Goal: Register for event/course

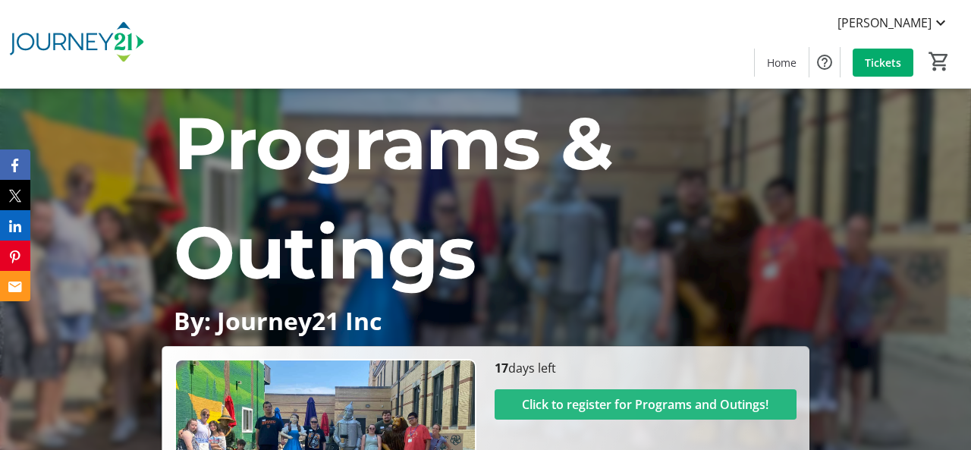
click at [524, 405] on span "Click to register for Programs and Outings!" at bounding box center [645, 404] width 247 height 18
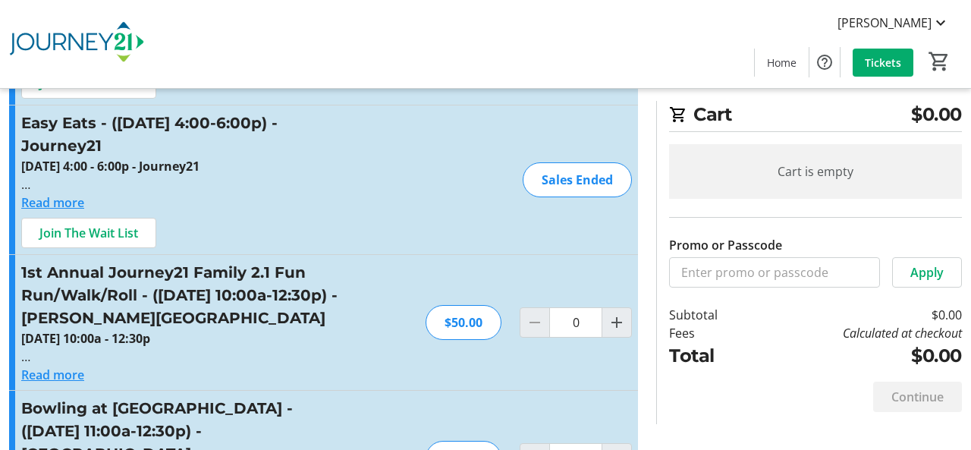
scroll to position [175, 0]
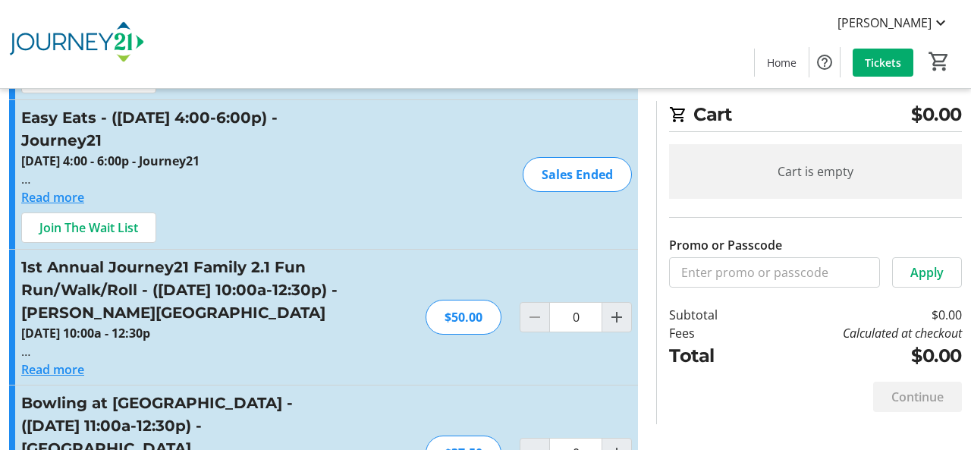
click at [46, 368] on button "Read more" at bounding box center [52, 369] width 63 height 18
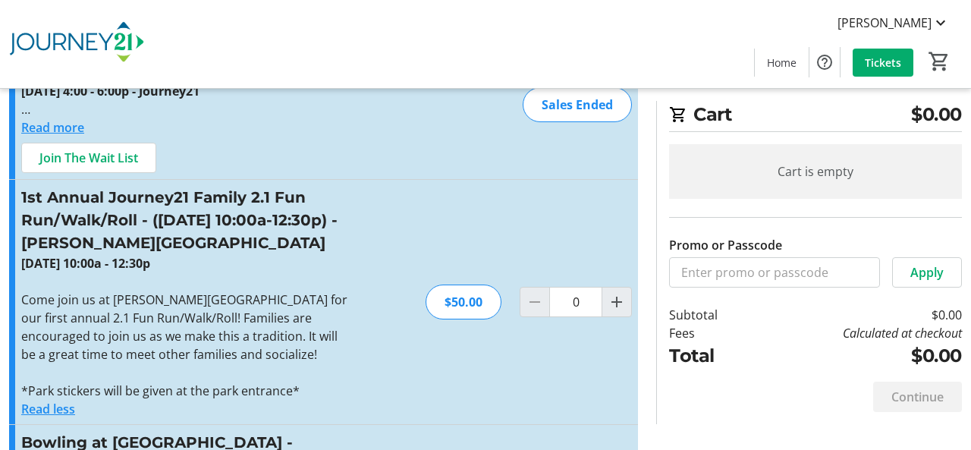
scroll to position [246, 0]
click at [64, 409] on button "Read less" at bounding box center [48, 408] width 54 height 18
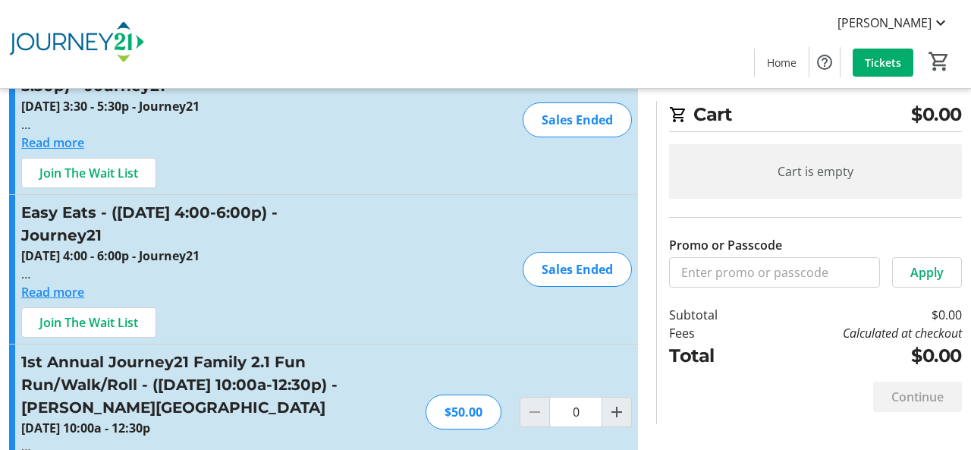
scroll to position [0, 0]
